Goal: Submit feedback/report problem: Submit feedback/report problem

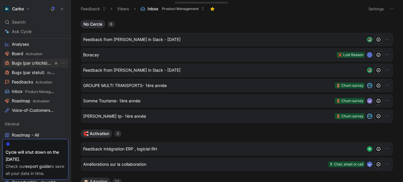
scroll to position [84, 0]
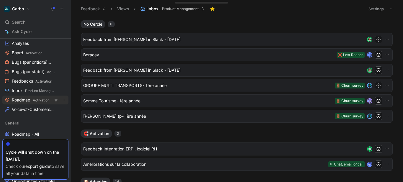
click at [35, 98] on span "Activation" at bounding box center [41, 100] width 17 height 4
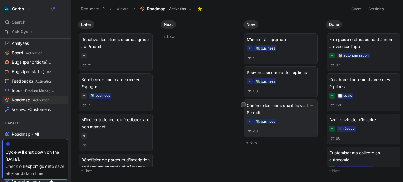
click at [308, 111] on span "Générer des leads qualifiés via le Produit" at bounding box center [281, 109] width 68 height 14
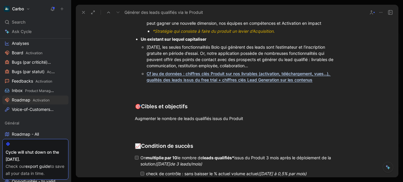
scroll to position [1558, 0]
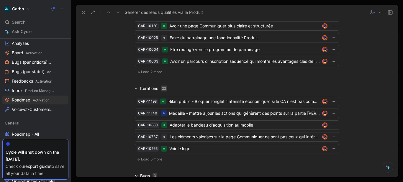
click at [151, 157] on span "Load 5 more" at bounding box center [151, 159] width 21 height 5
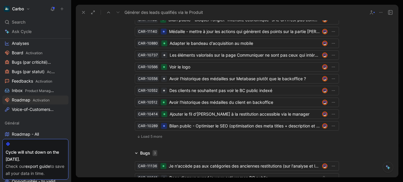
scroll to position [1650, 0]
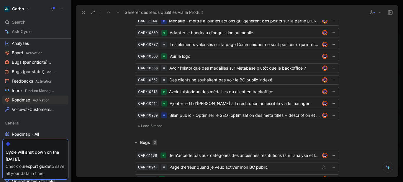
click at [157, 124] on span "Load 5 more" at bounding box center [151, 126] width 21 height 5
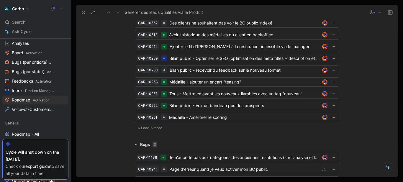
scroll to position [1727, 0]
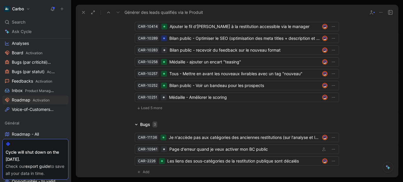
click at [152, 106] on span "Load 5 more" at bounding box center [151, 108] width 21 height 5
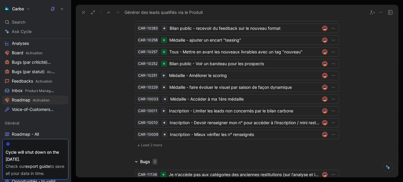
scroll to position [1749, 0]
click at [147, 143] on span "Load 2 more" at bounding box center [151, 145] width 21 height 5
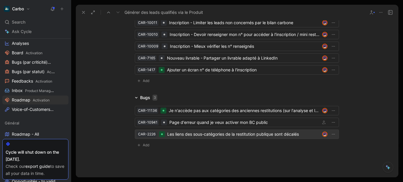
scroll to position [1855, 0]
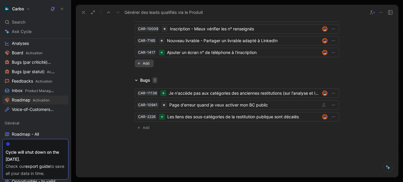
click at [143, 60] on span "Add" at bounding box center [147, 63] width 8 height 6
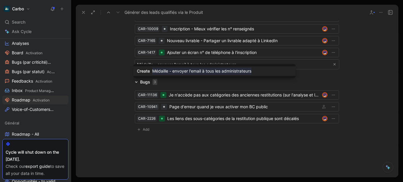
type input "Médaille - envoyer l'email à tous les administrateurs"
click at [183, 71] on mark "Médaille - envoyer l'email à tous les administrateurs" at bounding box center [201, 71] width 99 height 7
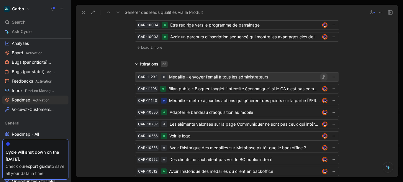
scroll to position [1582, 0]
click at [322, 76] on icon "button" at bounding box center [324, 78] width 4 height 4
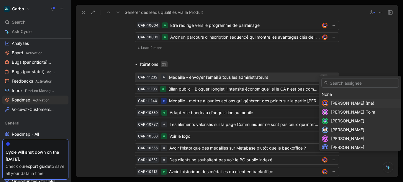
click at [342, 99] on div "Clémentine Coycault (me)" at bounding box center [360, 103] width 82 height 9
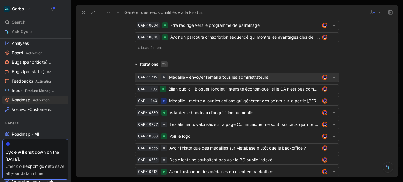
click at [243, 74] on div "Médaille - envoyer l'email à tous les administrateurs" at bounding box center [244, 77] width 151 height 7
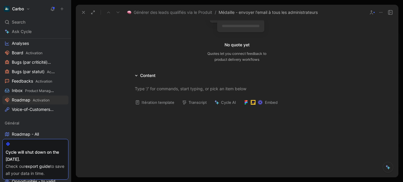
scroll to position [76, 0]
click at [148, 103] on button "Itération template" at bounding box center [154, 102] width 45 height 8
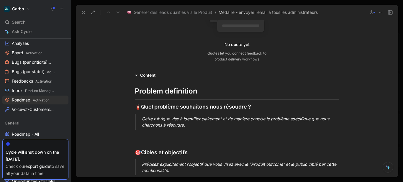
click at [174, 124] on div "Cette rubrique vise à identifier clairement et de manière concise le problème s…" at bounding box center [244, 122] width 204 height 12
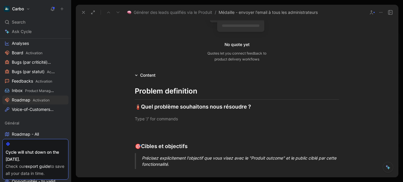
paste div
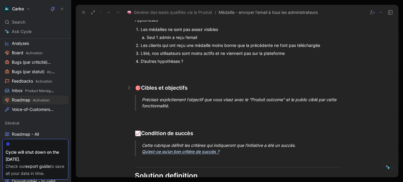
scroll to position [193, 0]
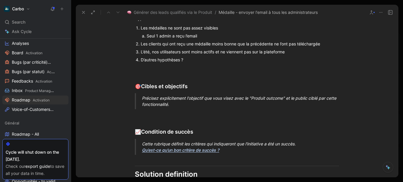
click at [164, 97] on div "Précisez explicitement l'objectif que vous visez avec le "Produit outcome" et l…" at bounding box center [244, 101] width 204 height 12
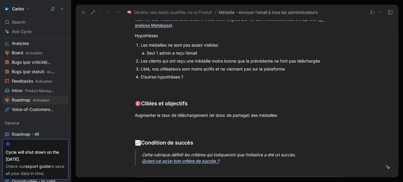
scroll to position [176, 0]
click at [256, 47] on div "Les médailles ne sont pas assez visibles" at bounding box center [240, 45] width 198 height 6
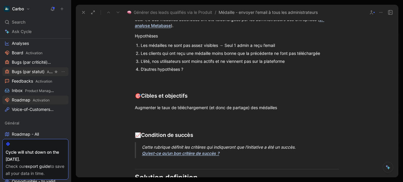
scroll to position [0, 0]
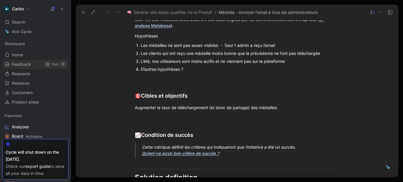
click at [28, 64] on span "Feedback" at bounding box center [21, 64] width 19 height 6
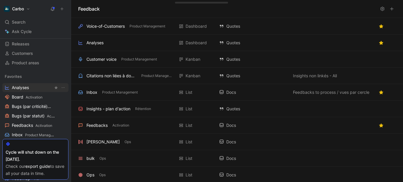
scroll to position [40, 0]
click at [32, 123] on span "Feedbacks Activation" at bounding box center [32, 125] width 40 height 6
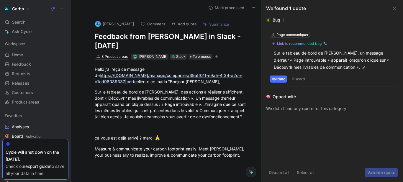
click at [162, 143] on div "Hello j'ai reçu ce message de https://[DOMAIN_NAME]/manage/companies/39aff01f-e…" at bounding box center [173, 118] width 178 height 116
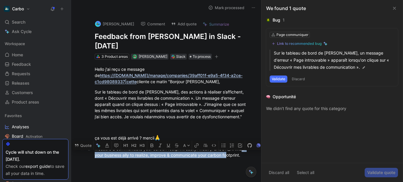
drag, startPoint x: 101, startPoint y: 154, endPoint x: 89, endPoint y: 154, distance: 11.5
click at [89, 154] on p "Measure & communicate your carbon footprint easily. Meet [PERSON_NAME], your bu…" at bounding box center [173, 152] width 178 height 16
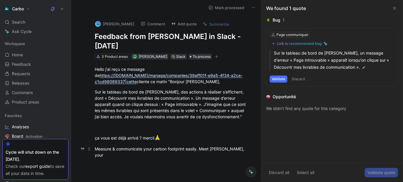
click at [116, 148] on div "Measure & communicate your carbon footprint easily. Meet [PERSON_NAME], your" at bounding box center [172, 152] width 155 height 12
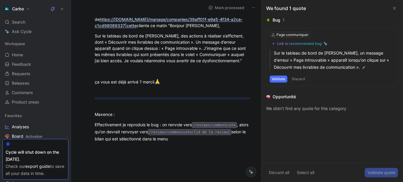
scroll to position [56, 0]
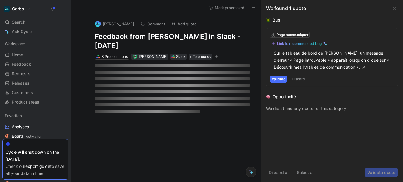
click at [120, 39] on h1 "Feedback from [PERSON_NAME] in Slack - [DATE]" at bounding box center [172, 41] width 155 height 19
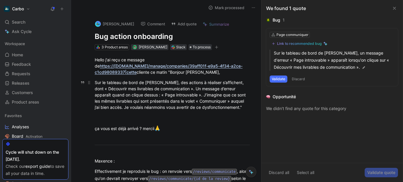
click at [159, 89] on div "Sur le tableau de bord de [PERSON_NAME], des actions à réaliser s’affichent, do…" at bounding box center [172, 94] width 155 height 31
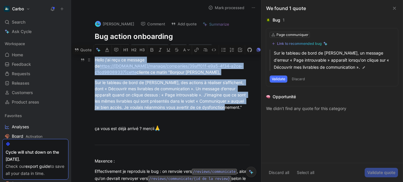
drag, startPoint x: 240, startPoint y: 109, endPoint x: 86, endPoint y: 55, distance: 163.3
click at [86, 55] on div "Hello j'ai reçu ce message de https://[DOMAIN_NAME]/manage/companies/39aff01f-e…" at bounding box center [173, 136] width 178 height 172
click at [81, 49] on button "Quote" at bounding box center [83, 49] width 21 height 9
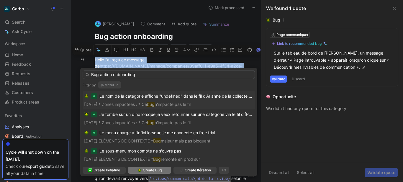
type input "Bug action onboarding"
click at [148, 170] on span "Create Bug" at bounding box center [152, 170] width 19 height 6
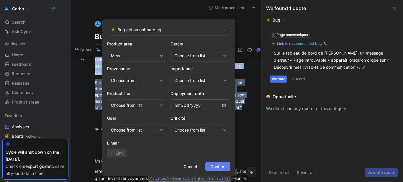
click at [215, 166] on span "Confirm" at bounding box center [217, 166] width 15 height 7
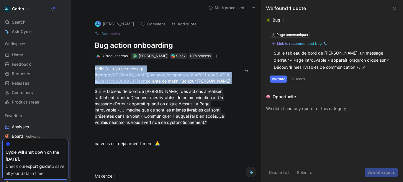
click at [396, 6] on icon at bounding box center [394, 8] width 5 height 5
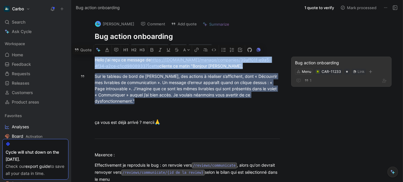
click at [320, 61] on div "Bug action onboarding" at bounding box center [341, 62] width 93 height 7
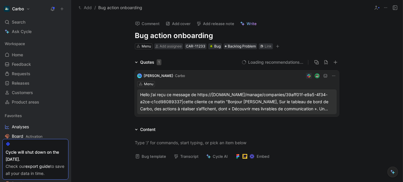
click at [86, 7] on button "Add" at bounding box center [85, 7] width 16 height 7
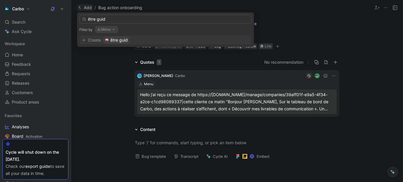
type input "être guid"
click at [110, 27] on button "Menu" at bounding box center [106, 29] width 23 height 7
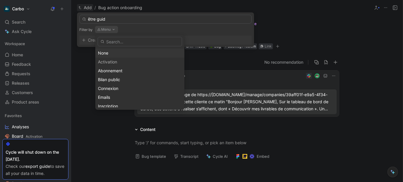
click at [114, 53] on div "None" at bounding box center [140, 53] width 84 height 7
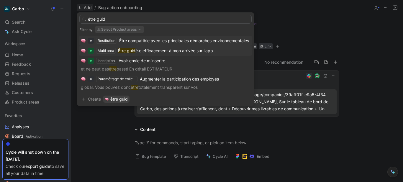
click at [167, 51] on span "é⸱e efficacement à mon arrivée sur l'app" at bounding box center [174, 50] width 78 height 5
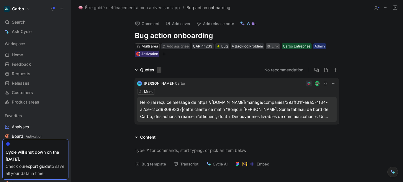
click at [273, 45] on div "Link" at bounding box center [275, 46] width 7 height 6
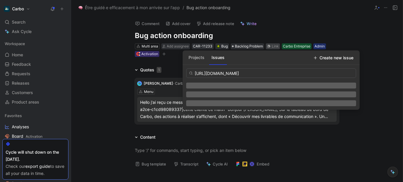
scroll to position [0, 77]
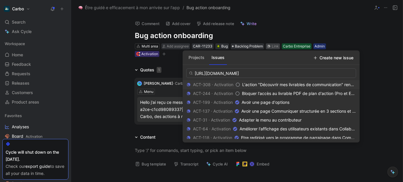
click at [240, 73] on input "https://linear.app/hellocarbo/issue/ACT-308/laction-decouvrir-mes-livrables-de-…" at bounding box center [271, 72] width 170 height 9
type input "https://linear.app/hellocarbo/issue/ACT-308/laction-decouvrir-mes-livrables-de-…"
click at [248, 84] on span "L'action "Découvrir mes livrables de communication" renvoie vers une page d'err…" at bounding box center [322, 84] width 161 height 5
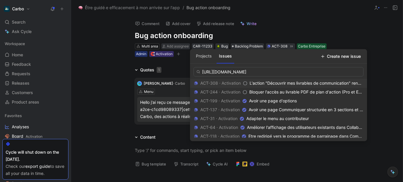
scroll to position [0, 0]
